Goal: Information Seeking & Learning: Learn about a topic

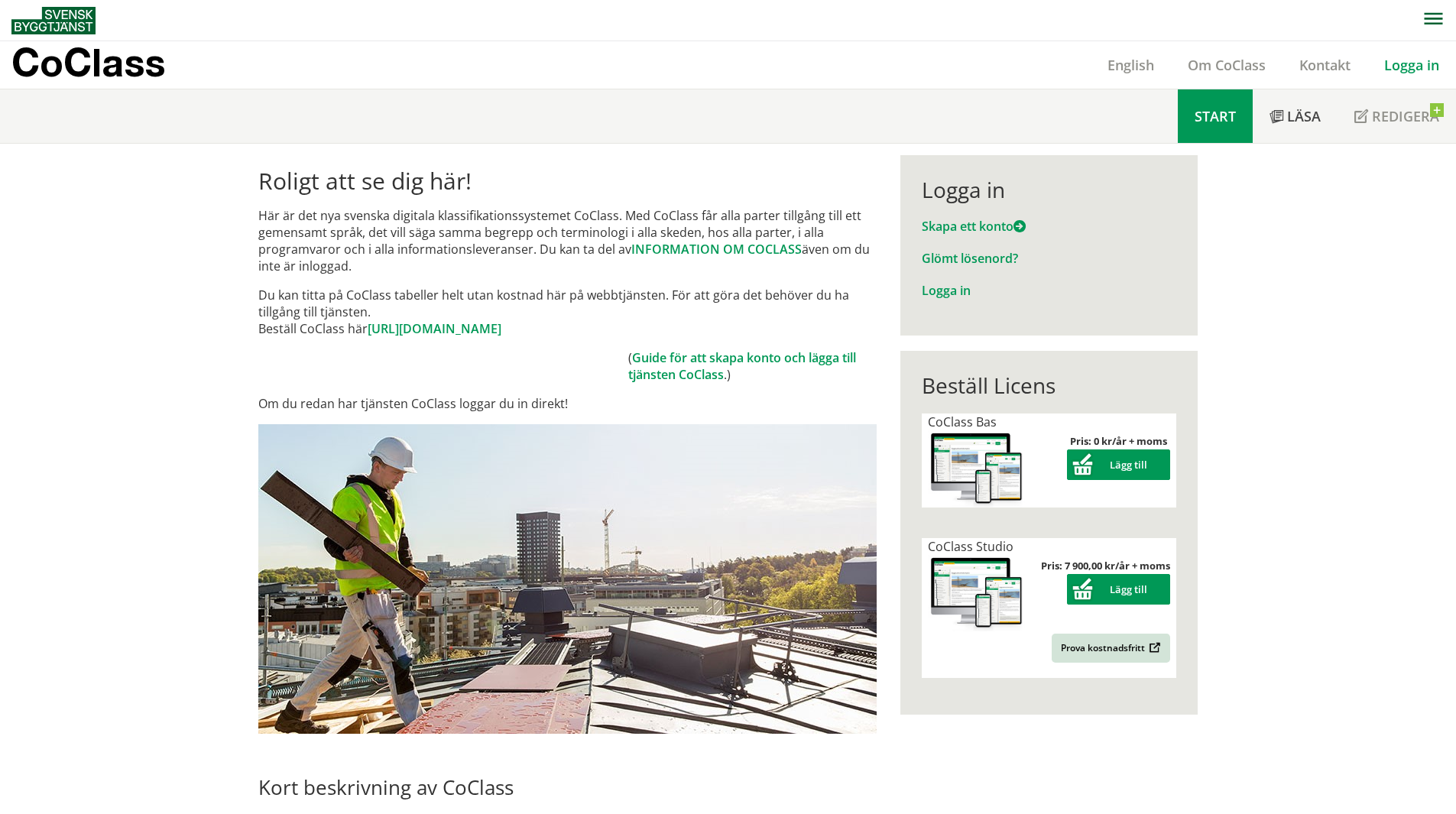
click at [1225, 120] on span "Start" at bounding box center [1216, 116] width 41 height 18
click at [476, 330] on link "[URL][DOMAIN_NAME]" at bounding box center [434, 329] width 134 height 17
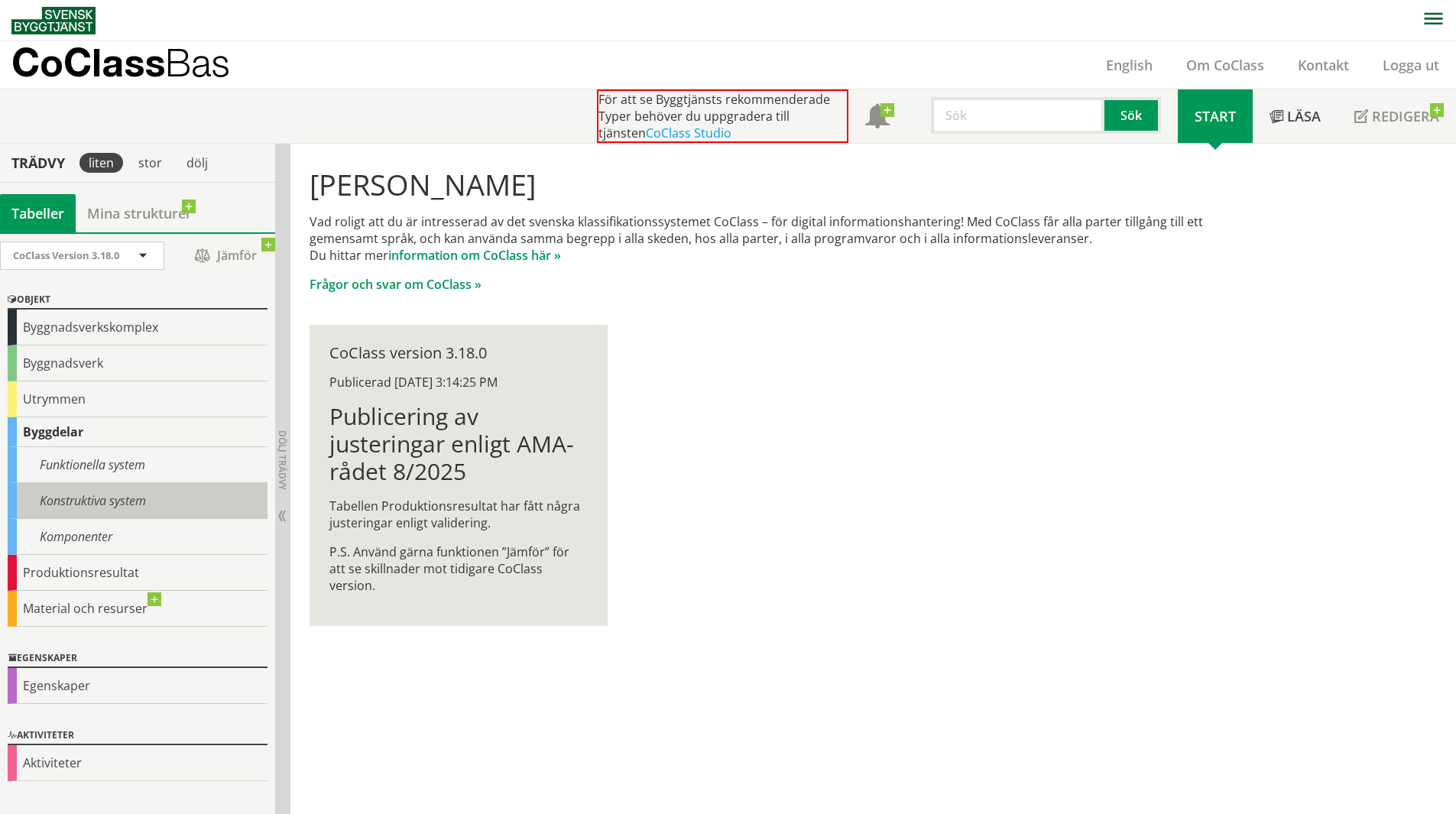
click at [112, 500] on div "Konstruktiva system" at bounding box center [137, 501] width 260 height 36
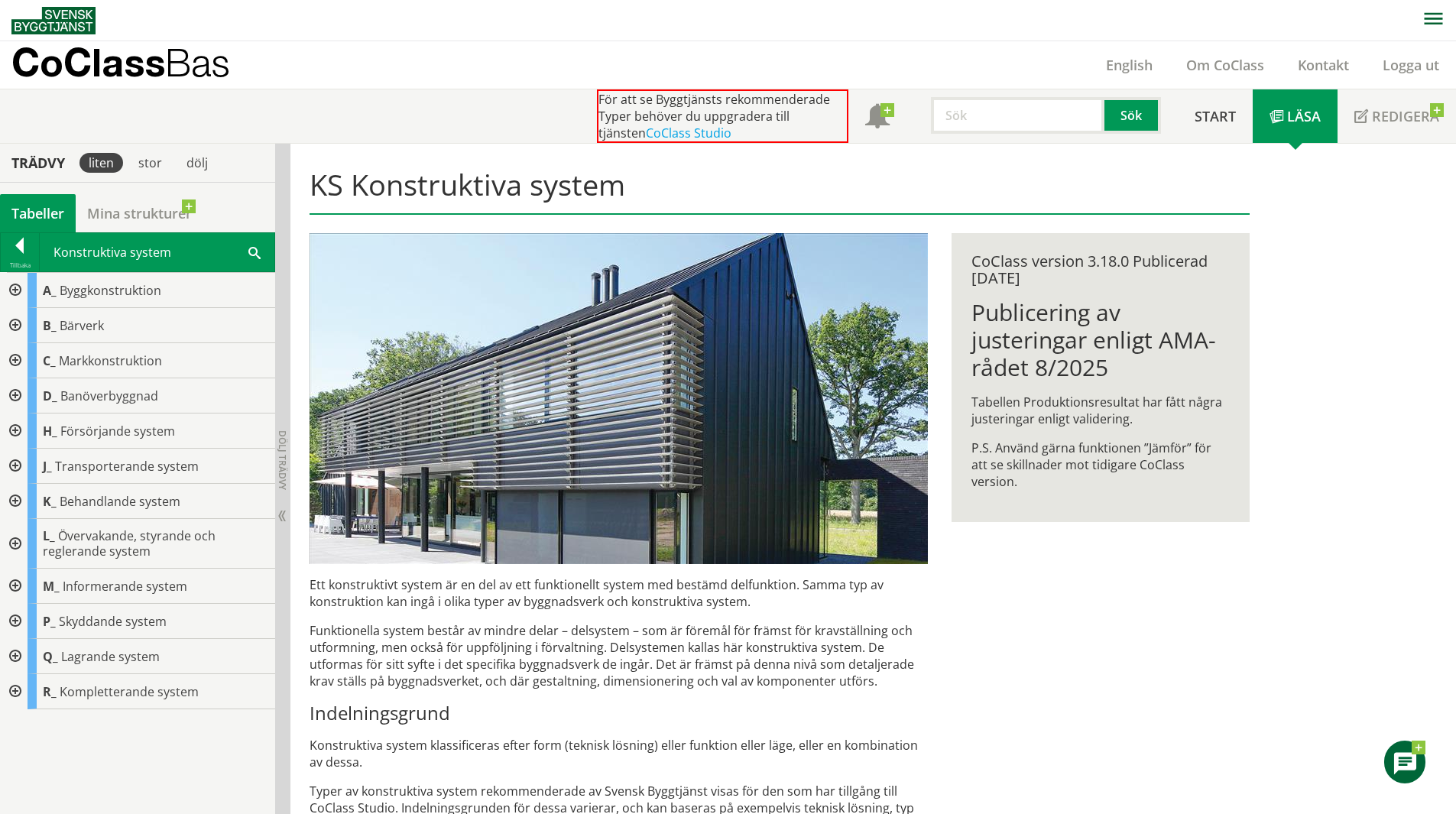
click at [256, 257] on span at bounding box center [255, 252] width 12 height 16
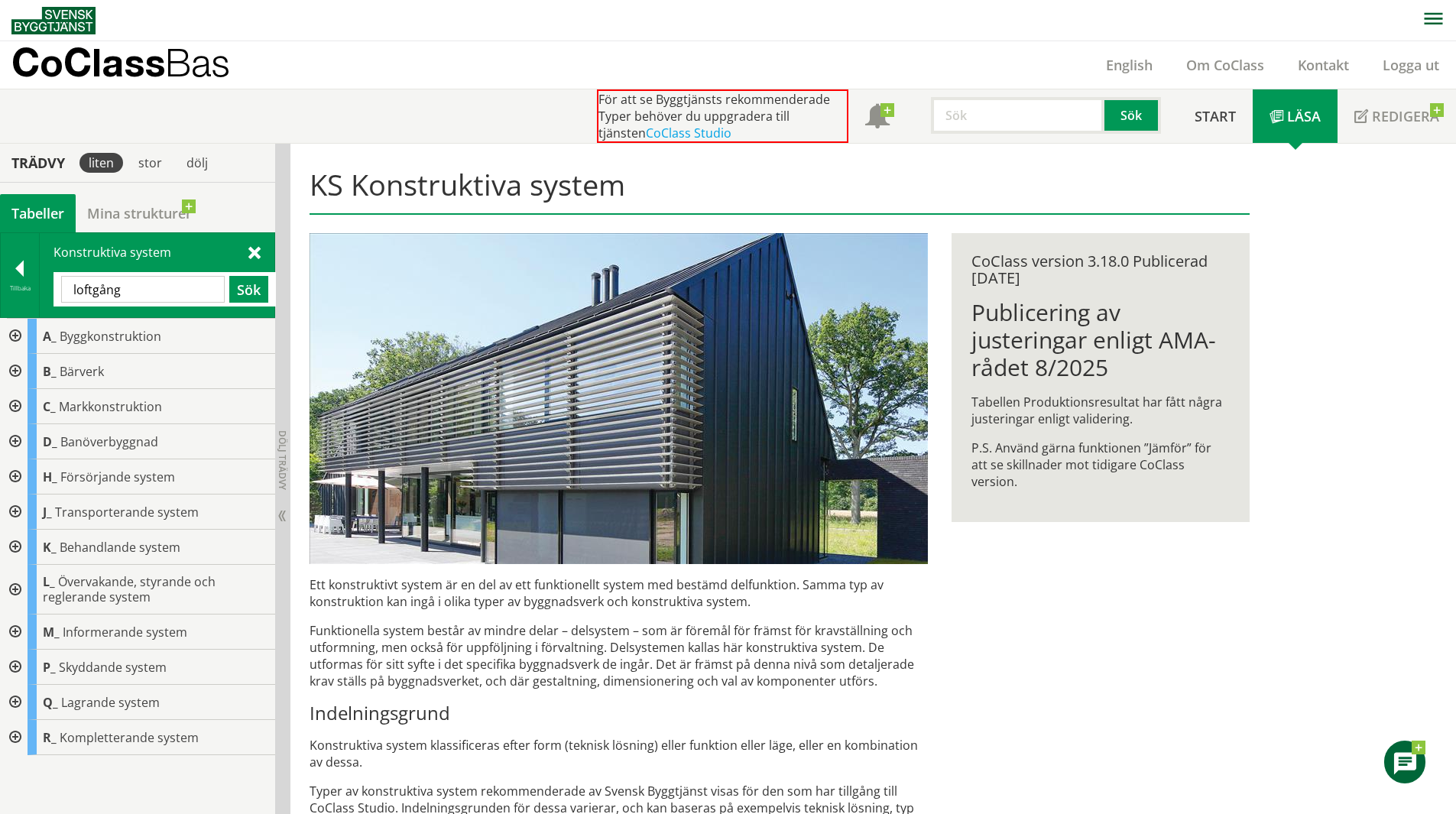
type input "loftgång"
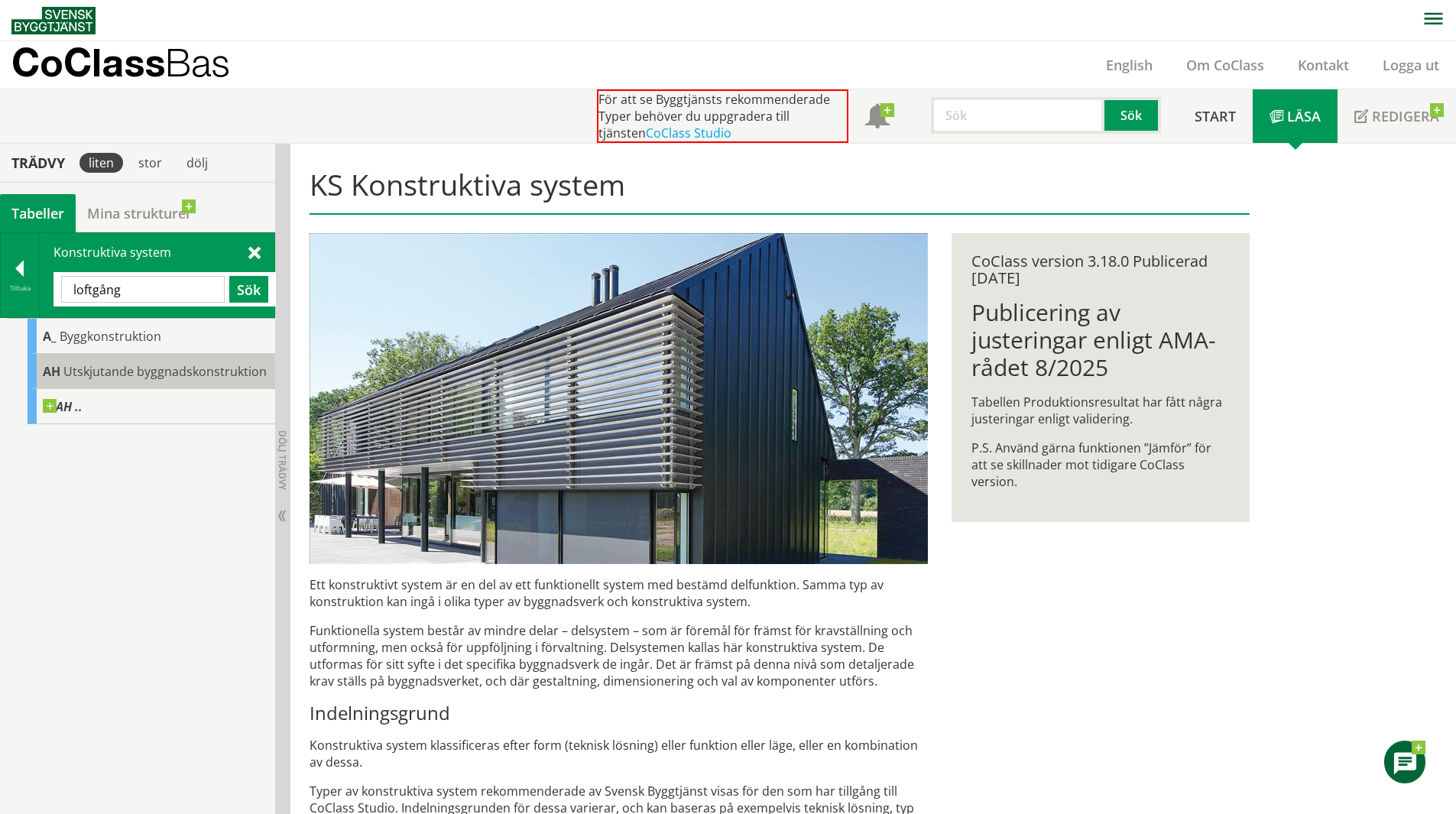
click at [118, 377] on span "Utskjutande byggnadskonstruktion" at bounding box center [165, 371] width 204 height 17
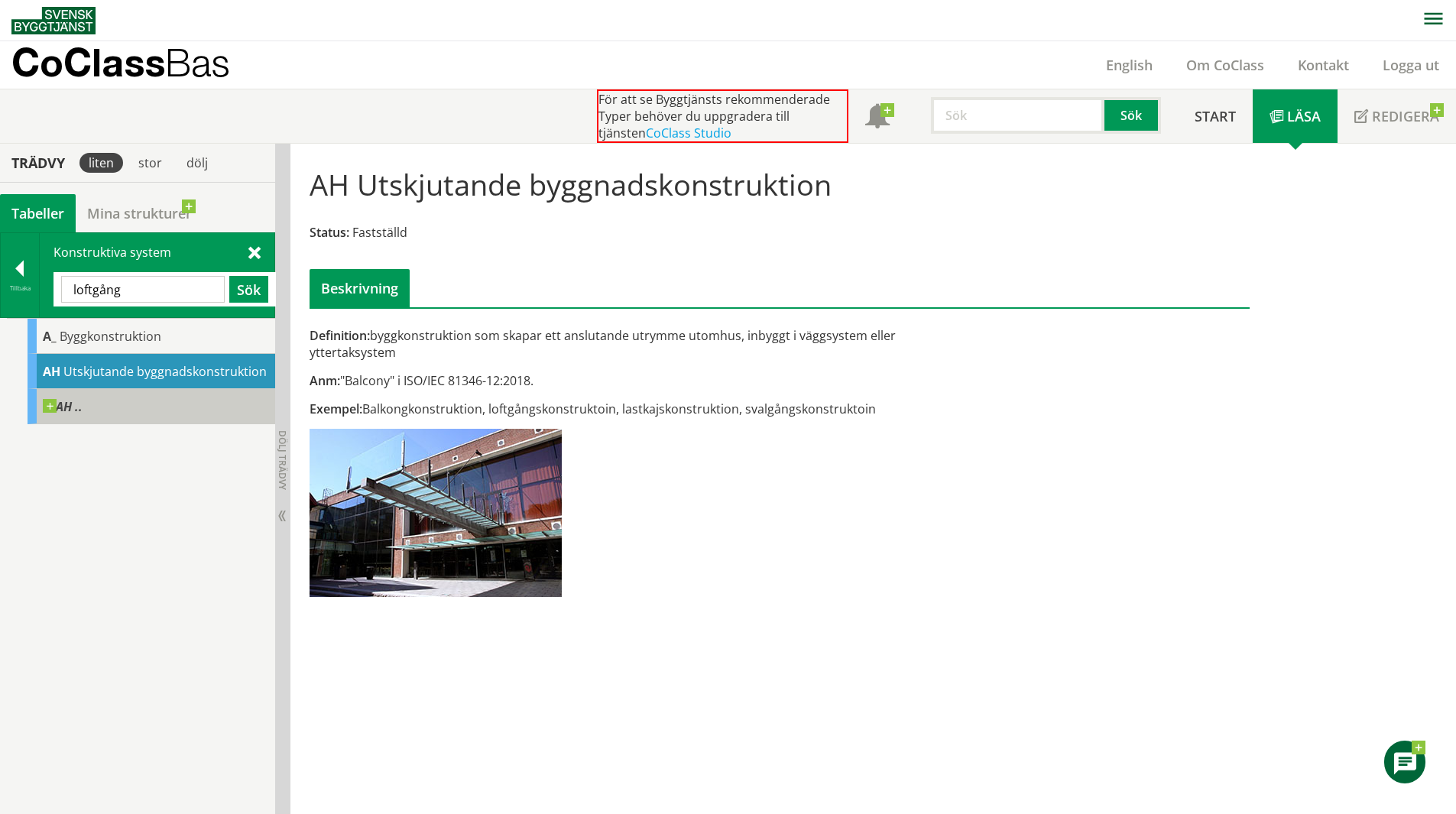
click at [103, 404] on div "AH .." at bounding box center [152, 407] width 248 height 35
click at [1046, 636] on div "AH Utskjutande byggnadskonstruktion Status: Fastställd Beskrivning Definition: …" at bounding box center [873, 479] width 1166 height 672
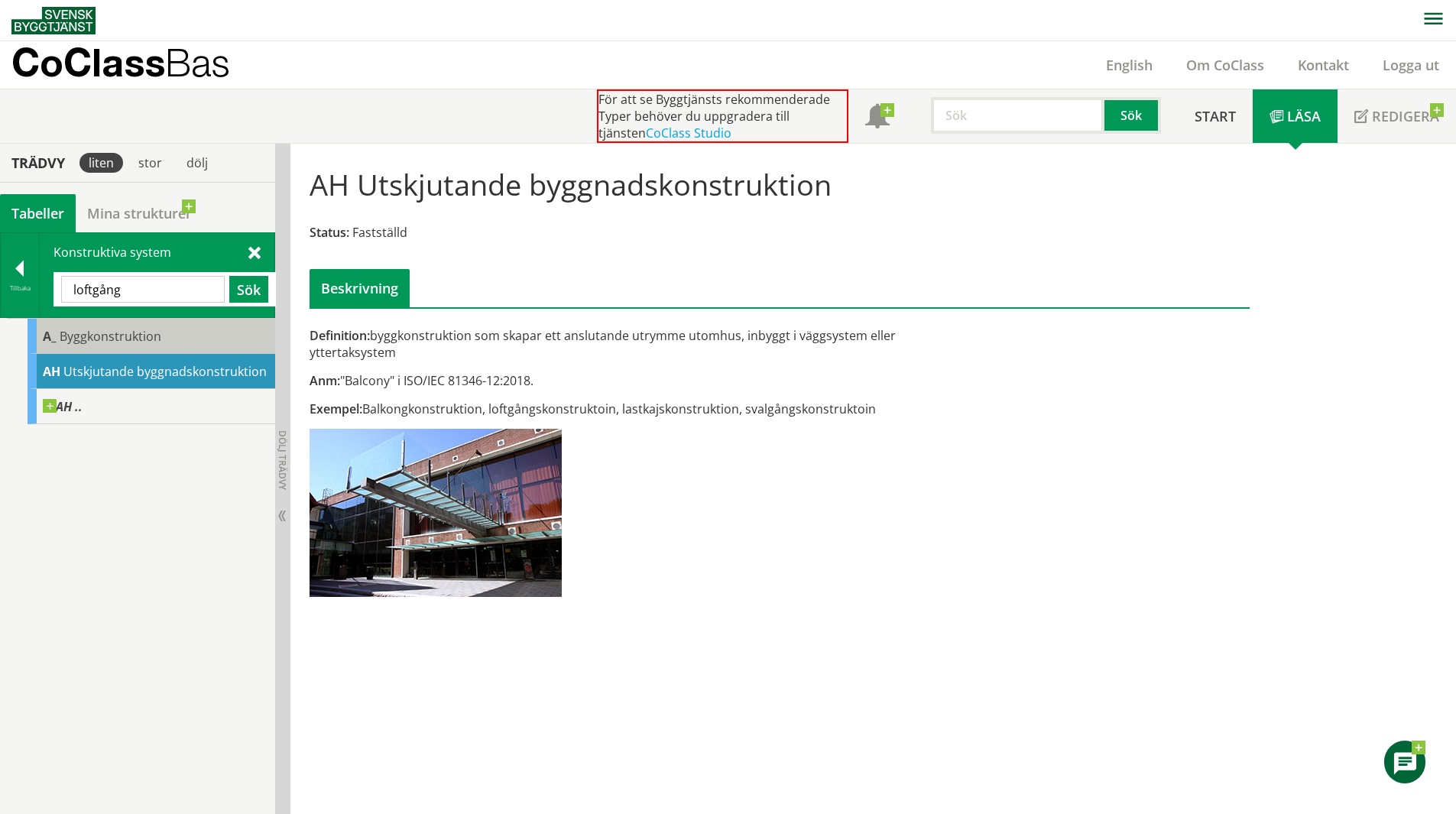
click at [118, 333] on span "Byggkonstruktion" at bounding box center [110, 336] width 102 height 17
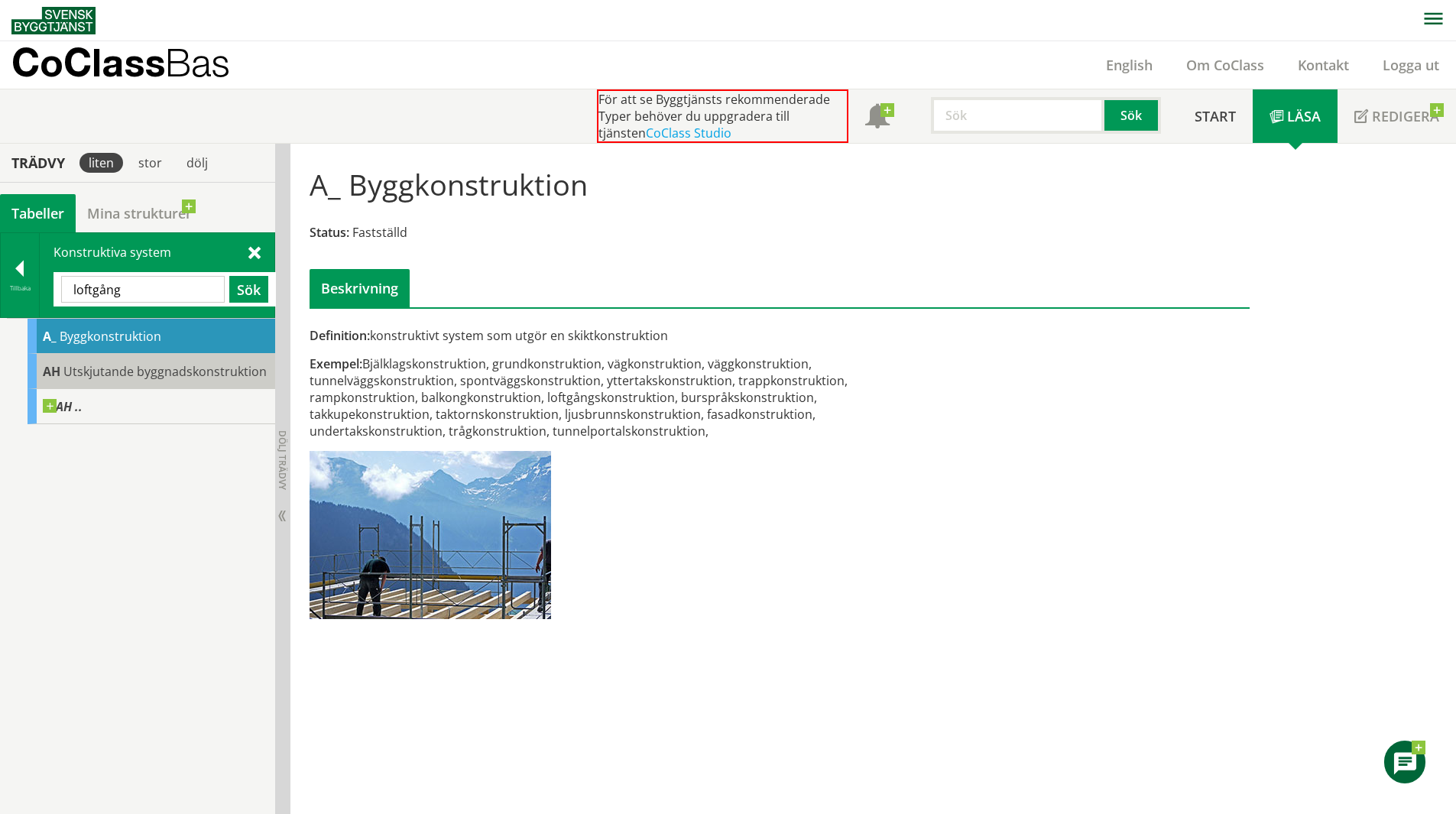
click at [96, 370] on span "Utskjutande byggnadskonstruktion" at bounding box center [165, 371] width 204 height 17
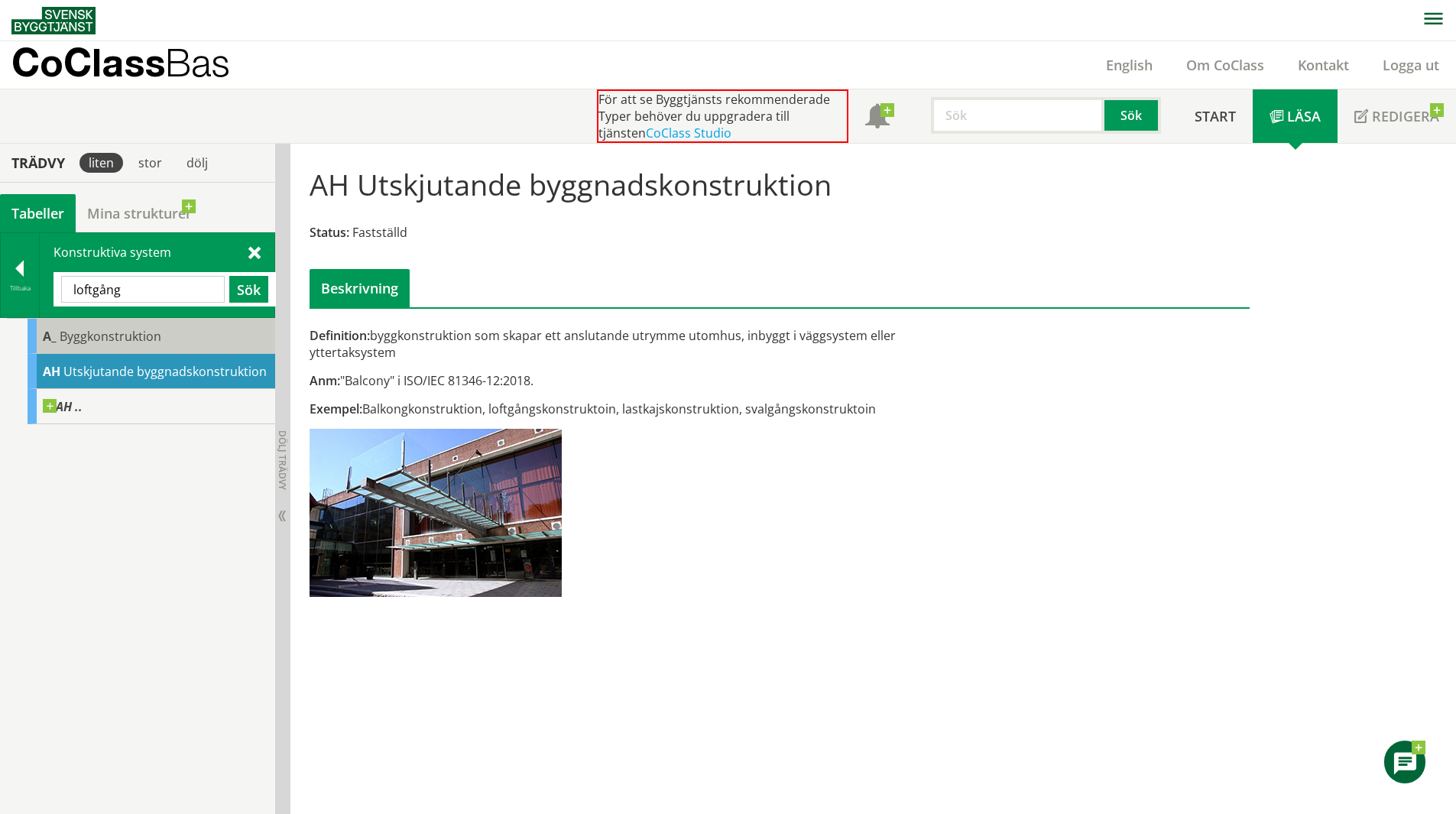
click at [126, 347] on div "A_ Byggkonstruktion" at bounding box center [152, 336] width 248 height 35
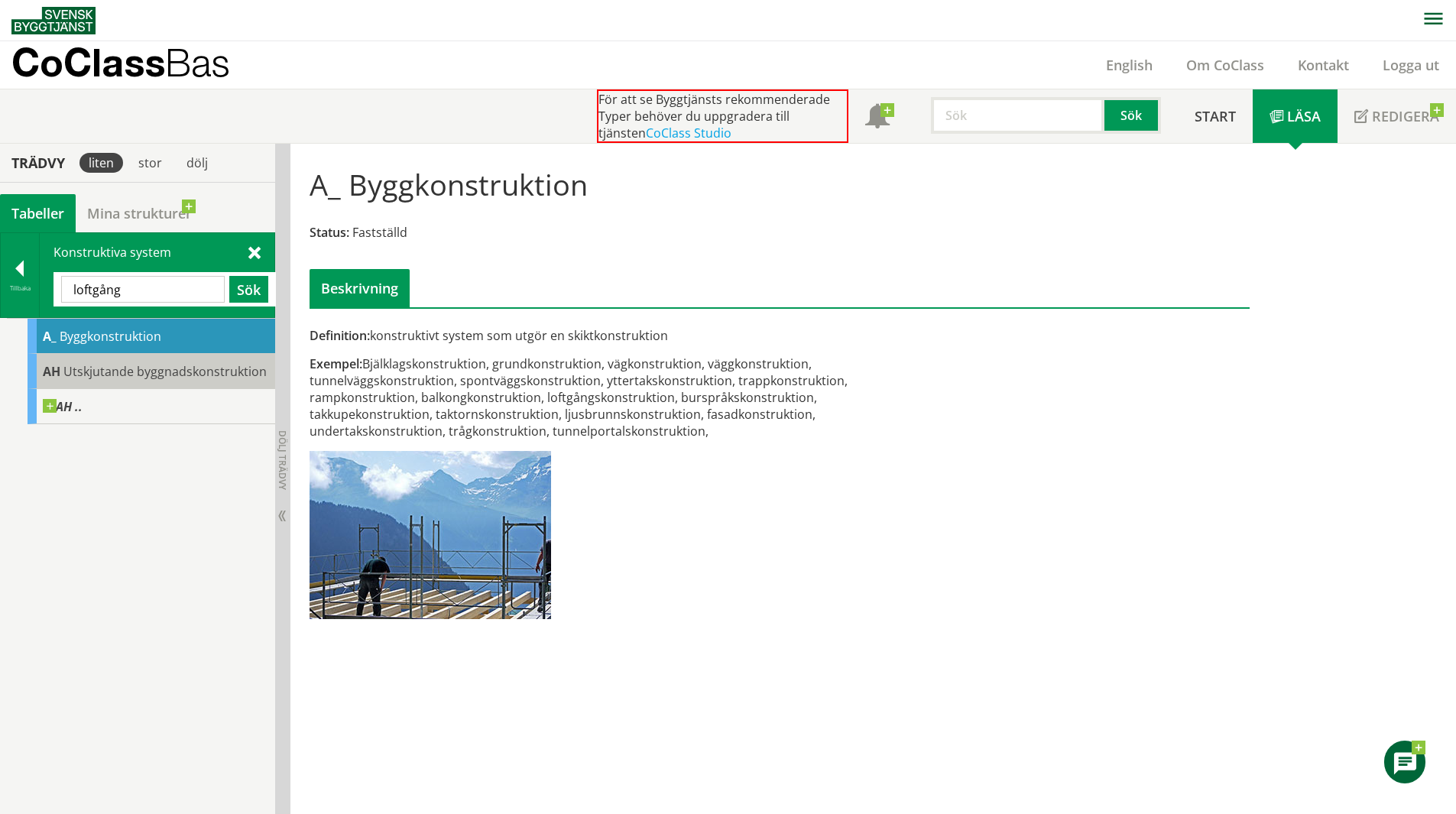
click at [124, 369] on span "Utskjutande byggnadskonstruktion" at bounding box center [165, 371] width 204 height 17
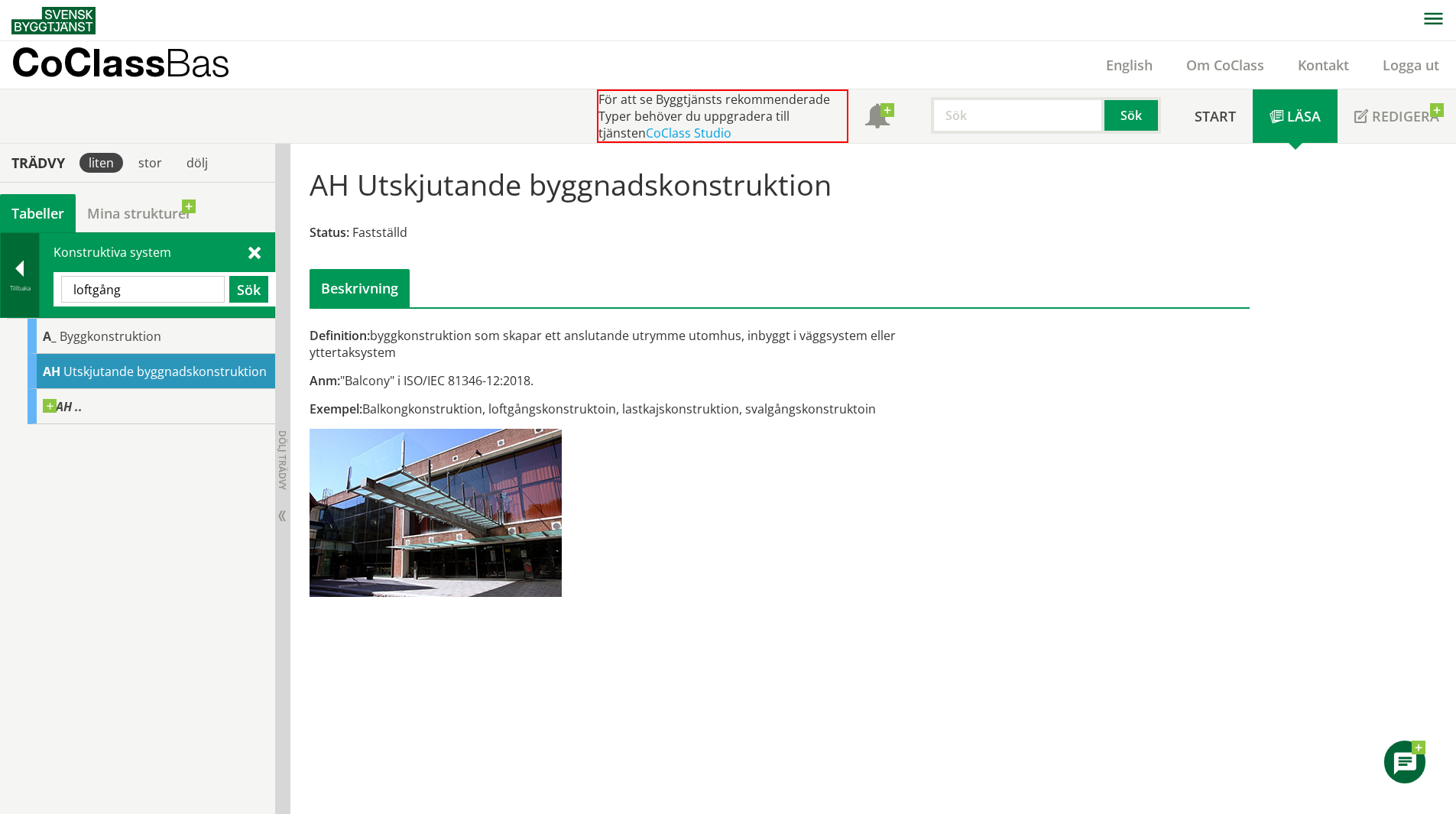
click at [23, 268] on div at bounding box center [20, 271] width 38 height 21
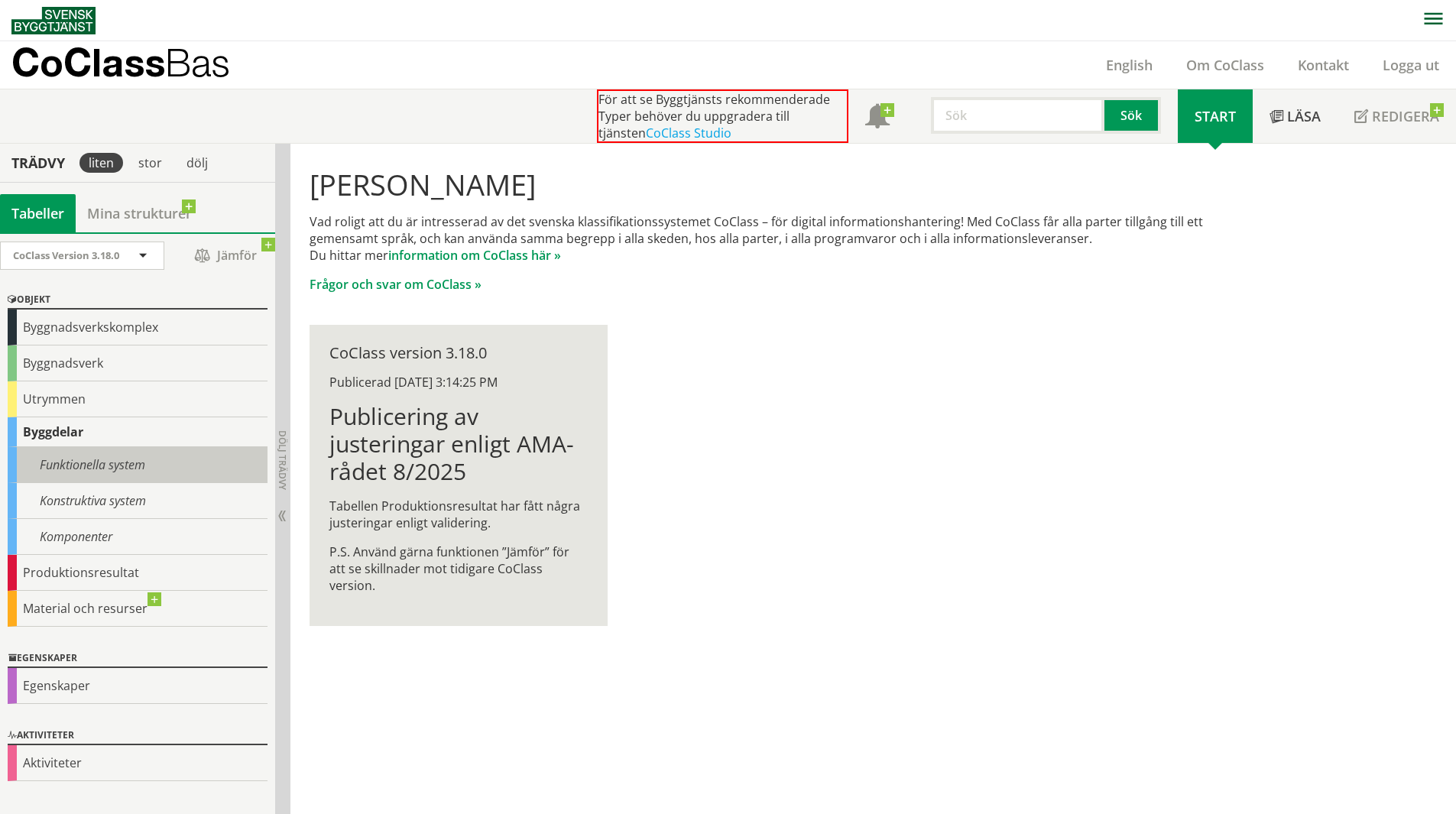
click at [111, 464] on div "Funktionella system" at bounding box center [137, 465] width 260 height 36
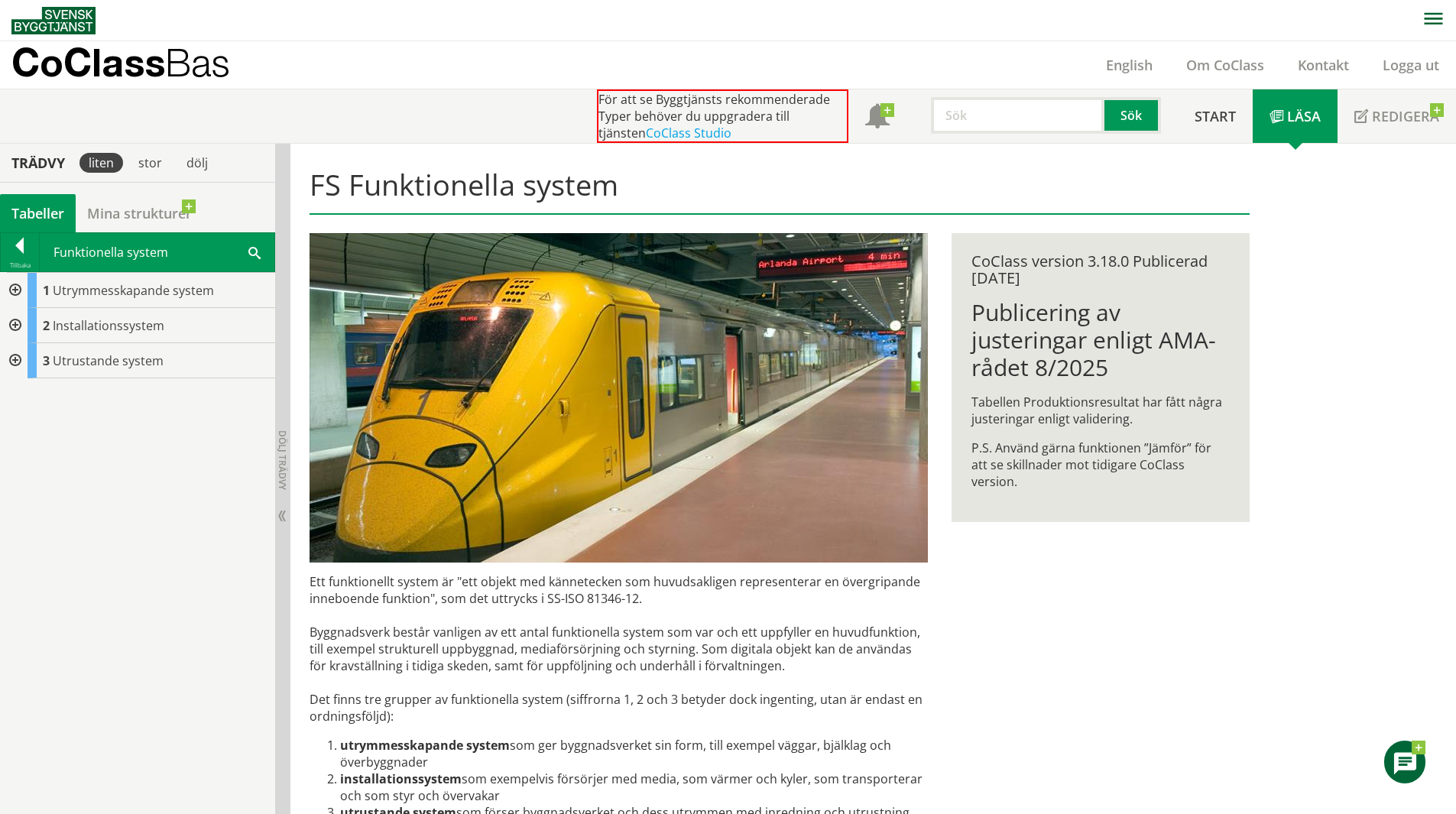
click at [18, 289] on div at bounding box center [14, 290] width 28 height 35
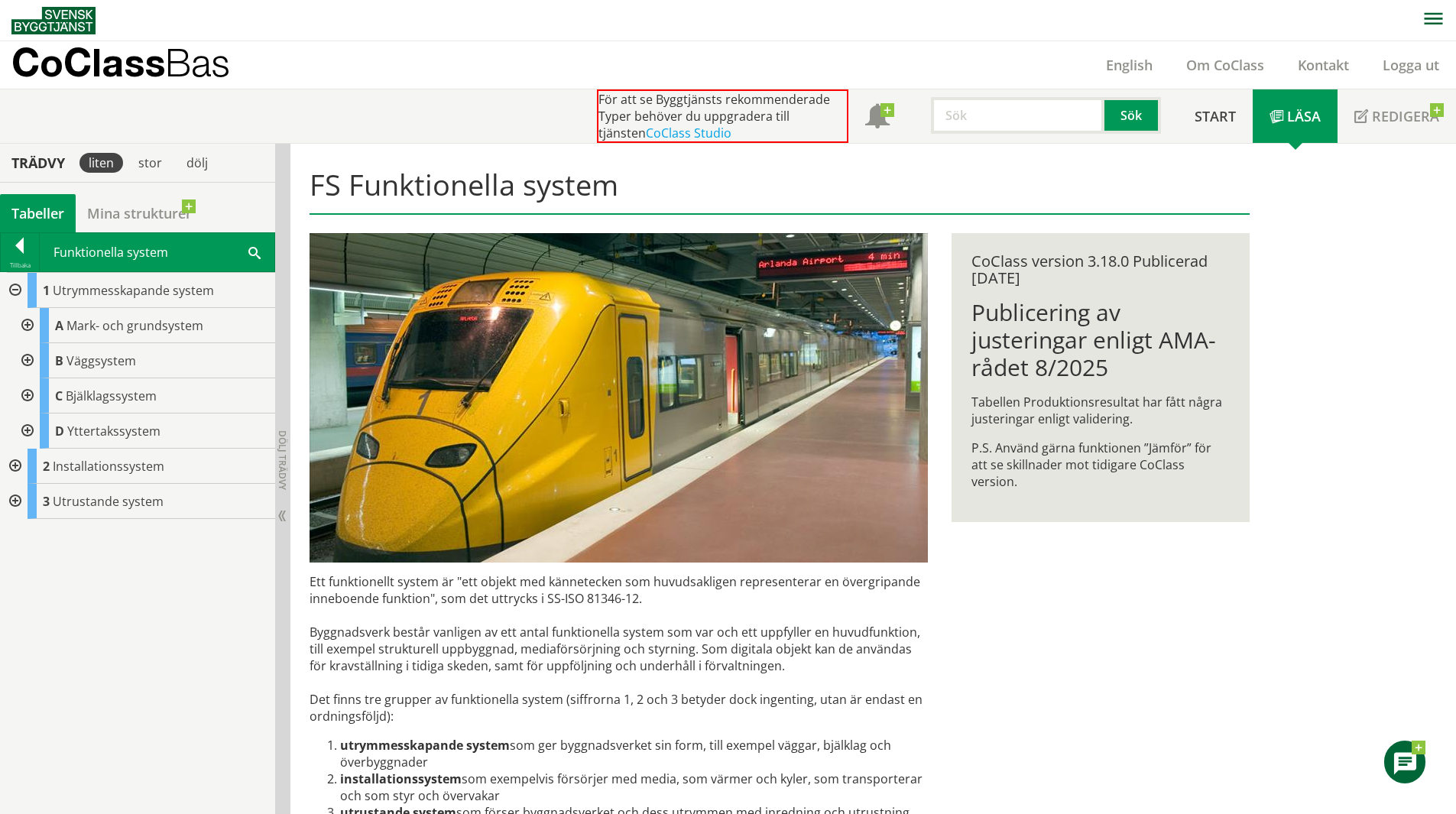
click at [26, 393] on div at bounding box center [26, 396] width 28 height 35
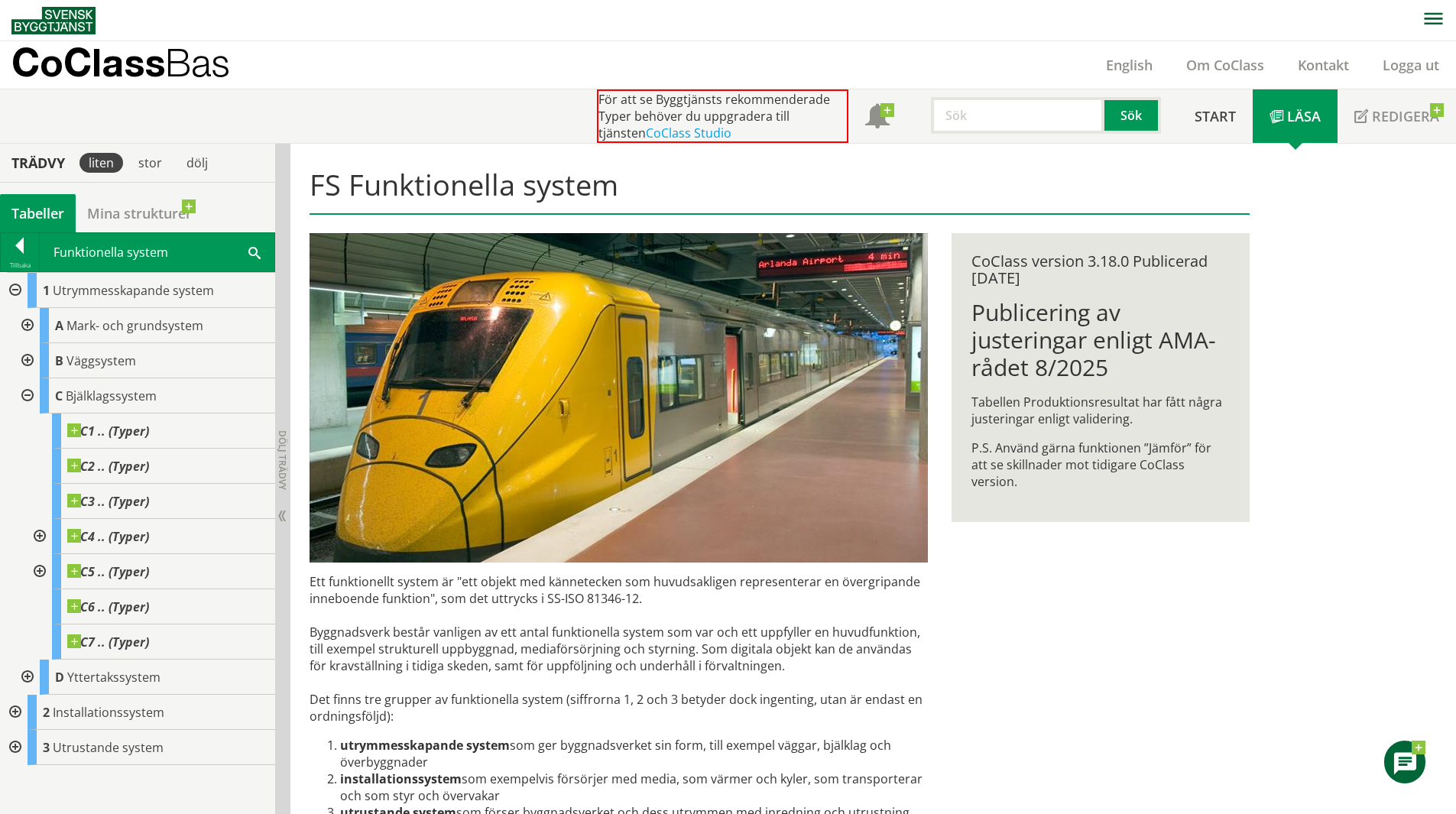
click at [24, 397] on div at bounding box center [26, 396] width 28 height 35
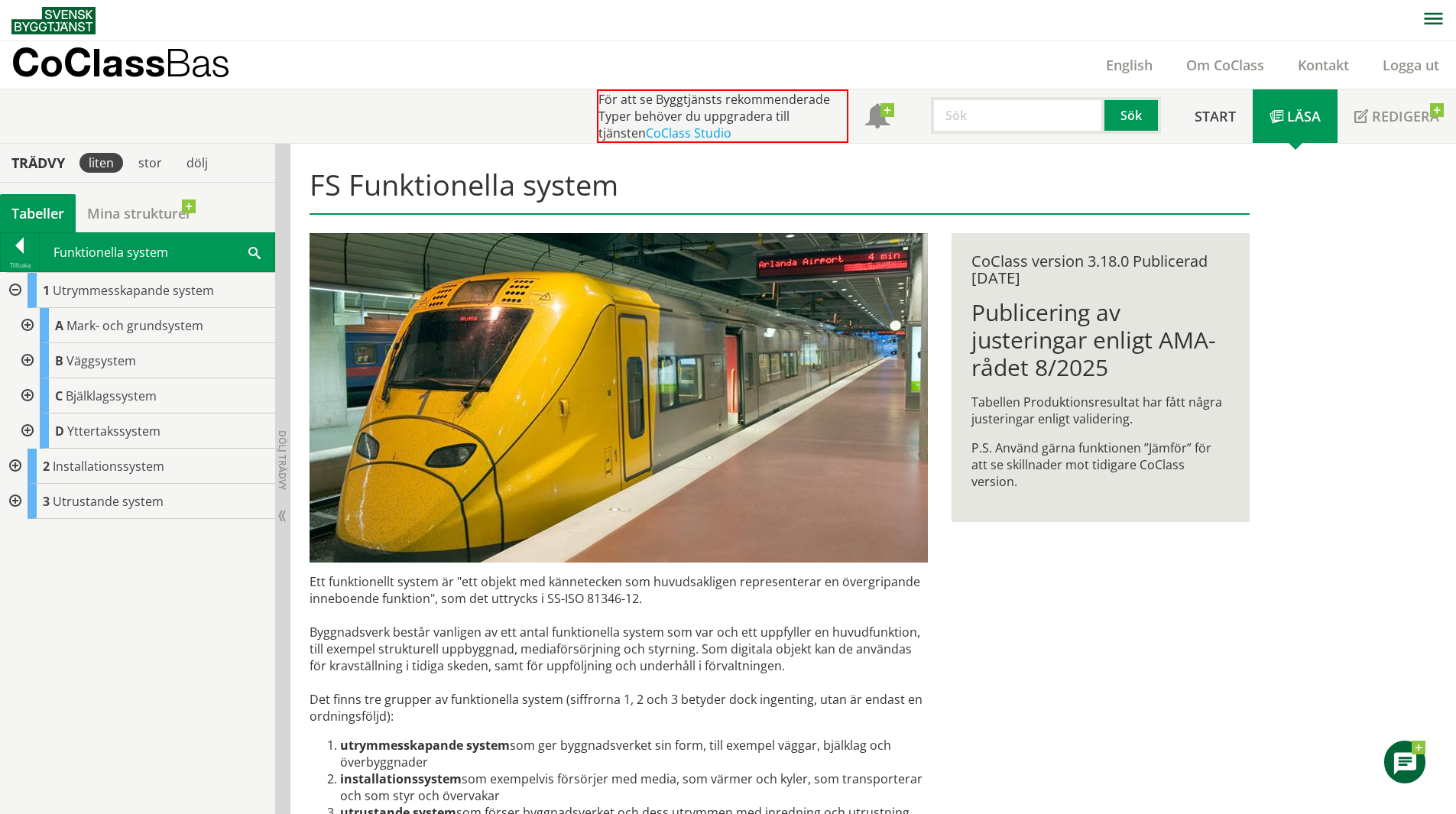
click at [13, 293] on div at bounding box center [14, 290] width 28 height 35
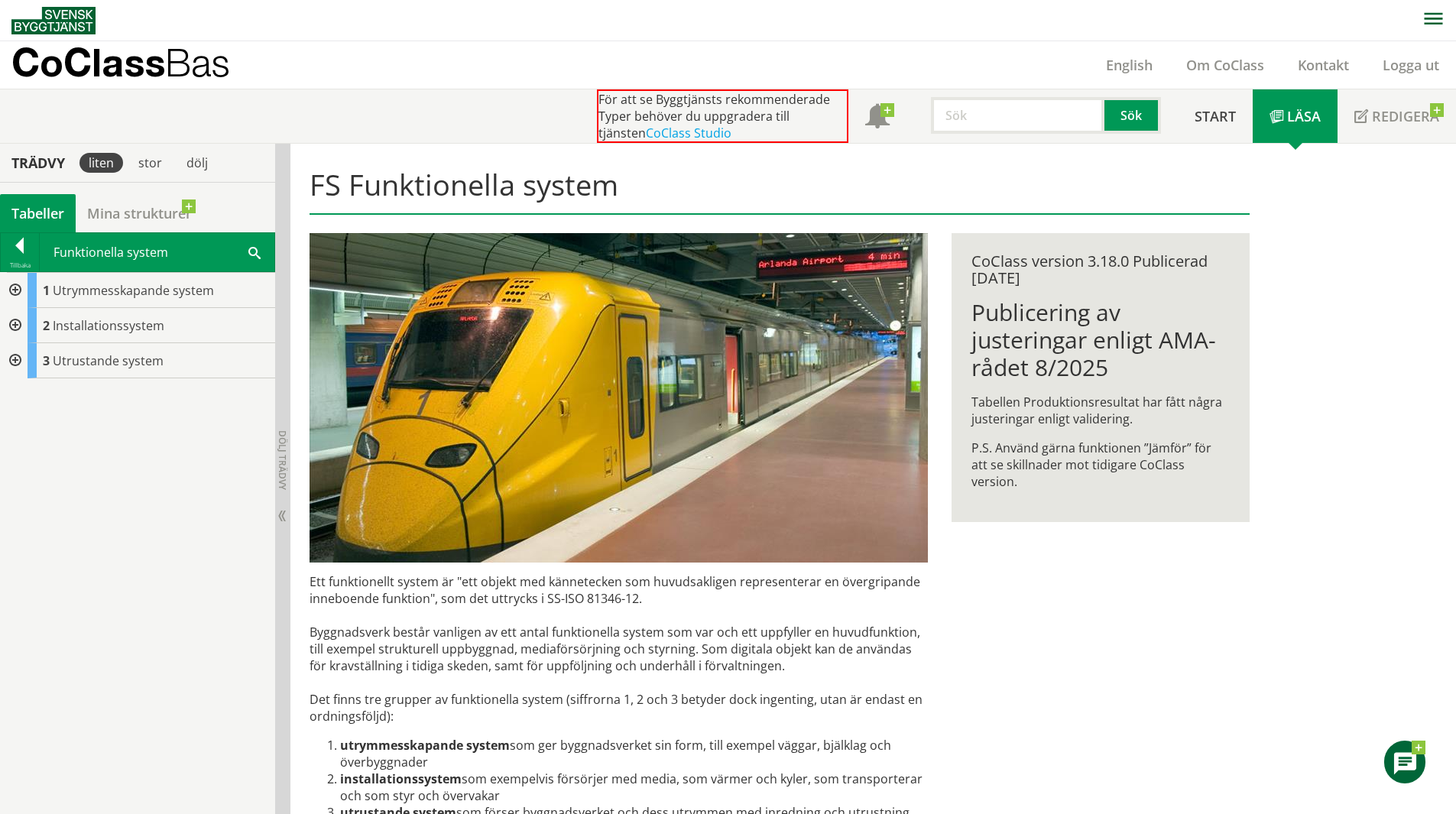
click at [251, 258] on span at bounding box center [255, 252] width 12 height 16
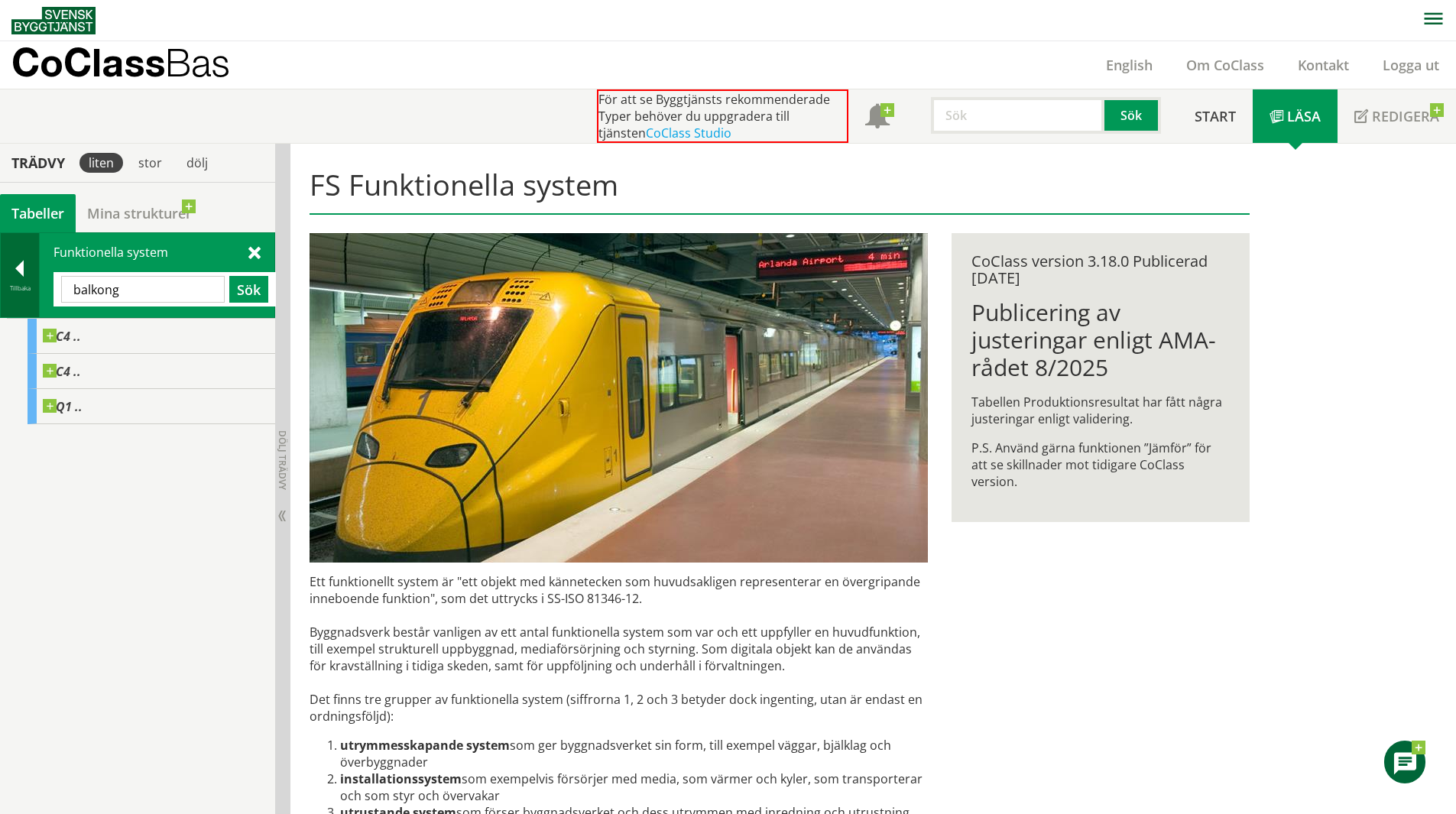
drag, startPoint x: 106, startPoint y: 295, endPoint x: 37, endPoint y: 302, distance: 69.4
click at [37, 302] on div "Tillbaka Funktionella system balkong Sök" at bounding box center [137, 276] width 275 height 86
type input "Loftgång"
drag, startPoint x: 154, startPoint y: 289, endPoint x: 211, endPoint y: 286, distance: 57.1
click at [154, 289] on input "Loftgång" at bounding box center [143, 289] width 164 height 27
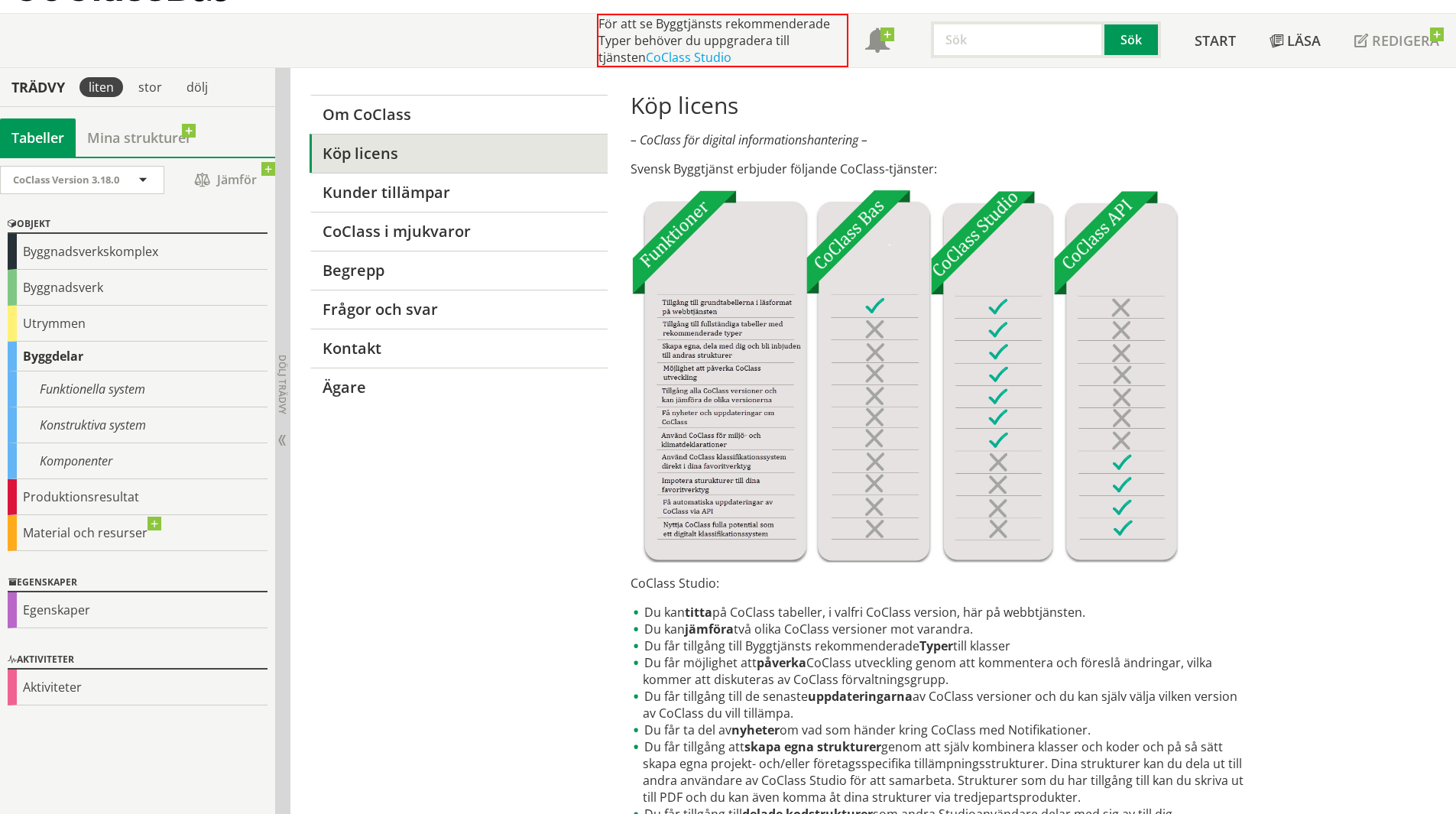
scroll to position [77, 0]
